Goal: Information Seeking & Learning: Learn about a topic

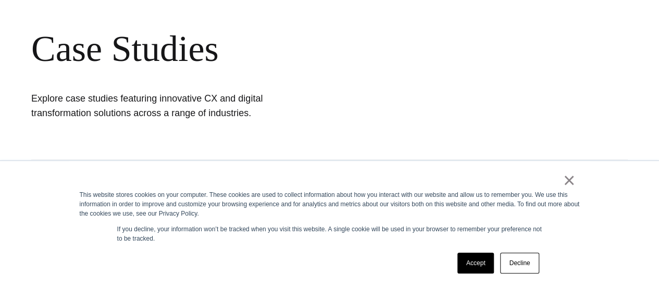
scroll to position [99, 0]
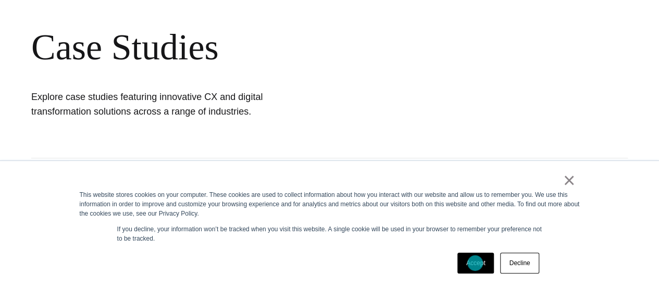
click at [475, 263] on link "Accept" at bounding box center [476, 263] width 37 height 21
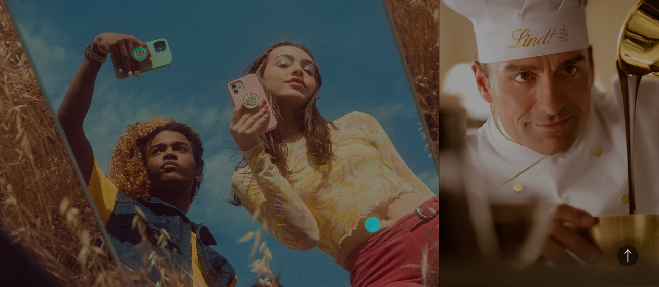
scroll to position [1441, 0]
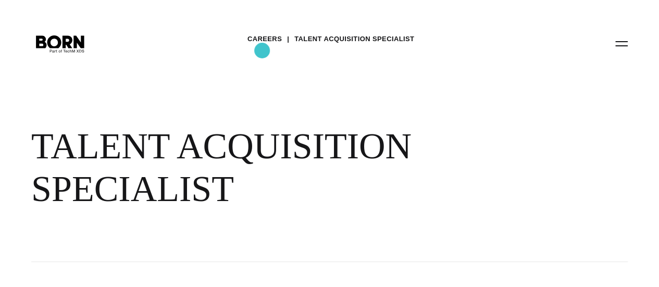
click at [262, 47] on link "Careers" at bounding box center [265, 39] width 34 height 16
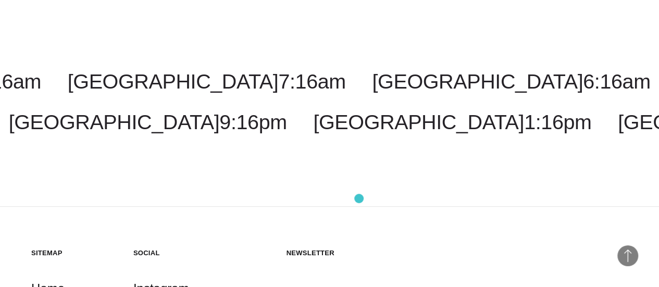
scroll to position [5837, 0]
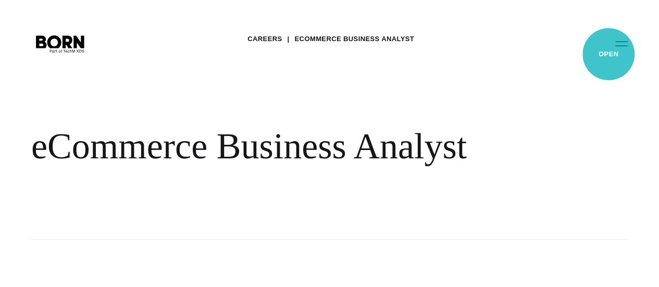
click at [609, 54] on button "Primary Menu" at bounding box center [621, 43] width 25 height 22
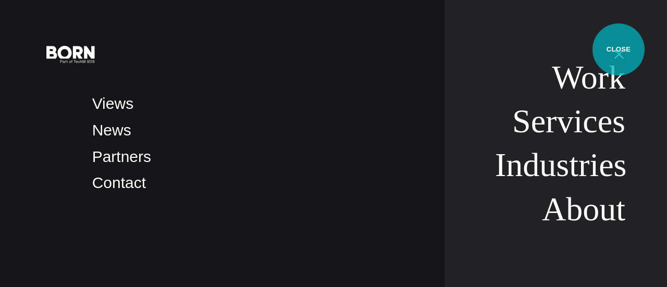
click at [619, 50] on button "Primary Menu" at bounding box center [619, 54] width 25 height 22
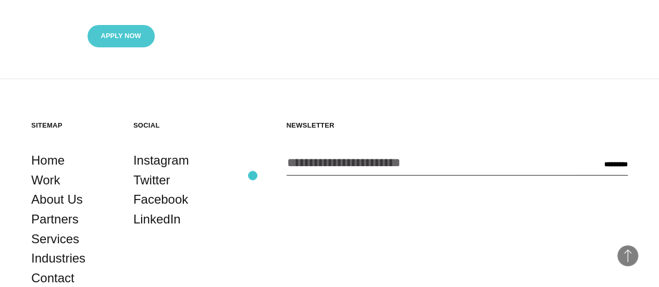
scroll to position [1752, 0]
